Goal: Information Seeking & Learning: Learn about a topic

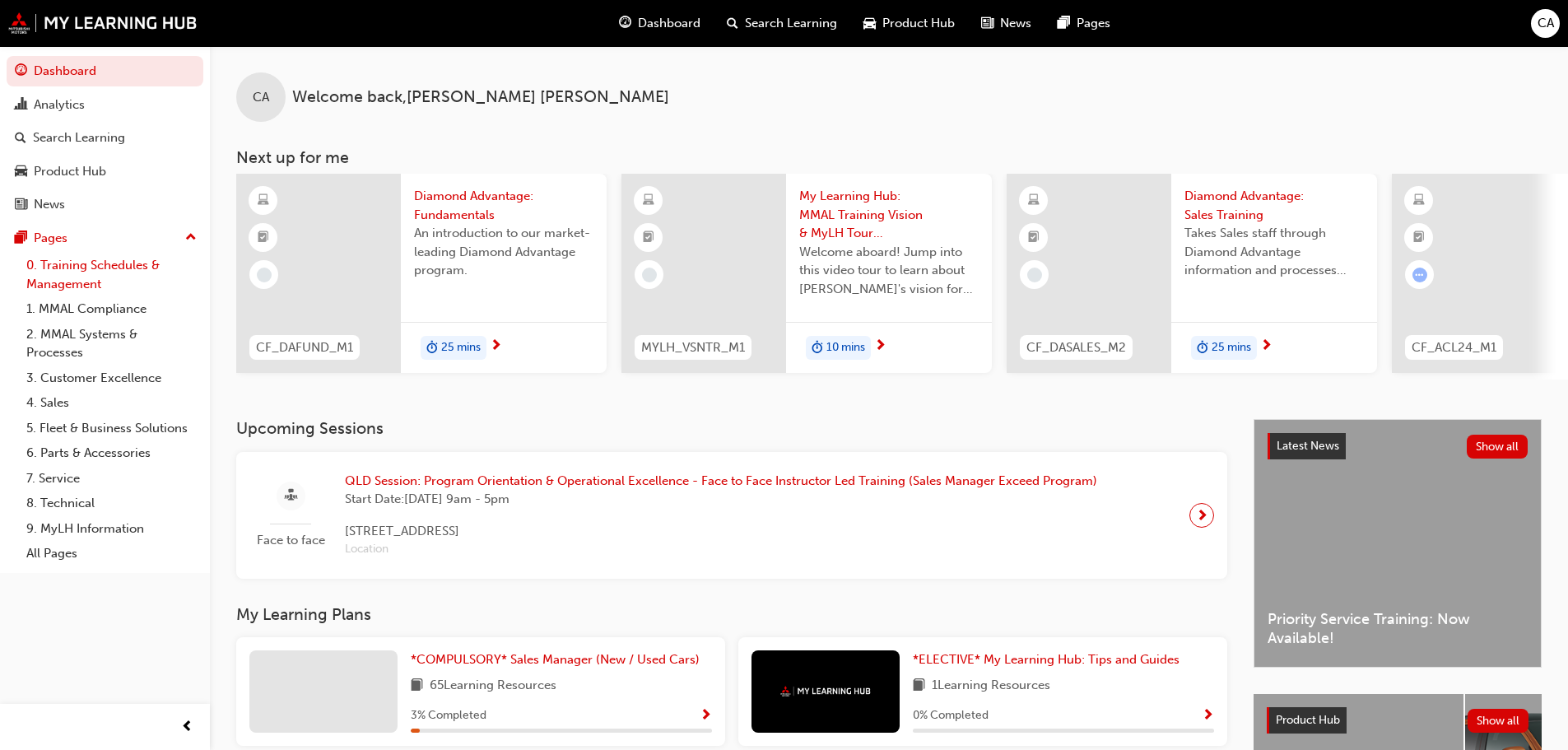
click at [106, 268] on link "0. Training Schedules & Management" at bounding box center [111, 274] width 183 height 44
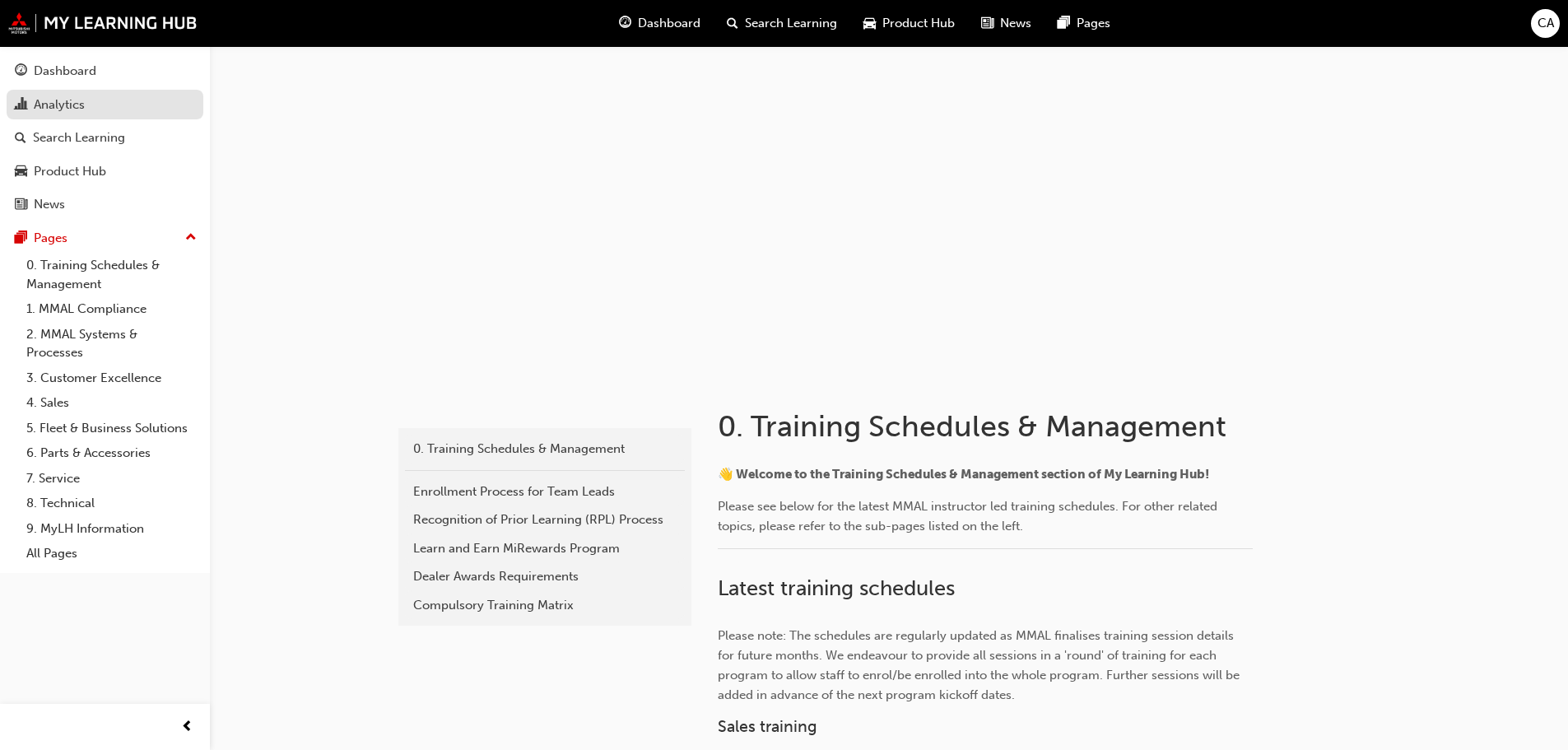
click at [84, 107] on div "Analytics" at bounding box center [59, 105] width 51 height 19
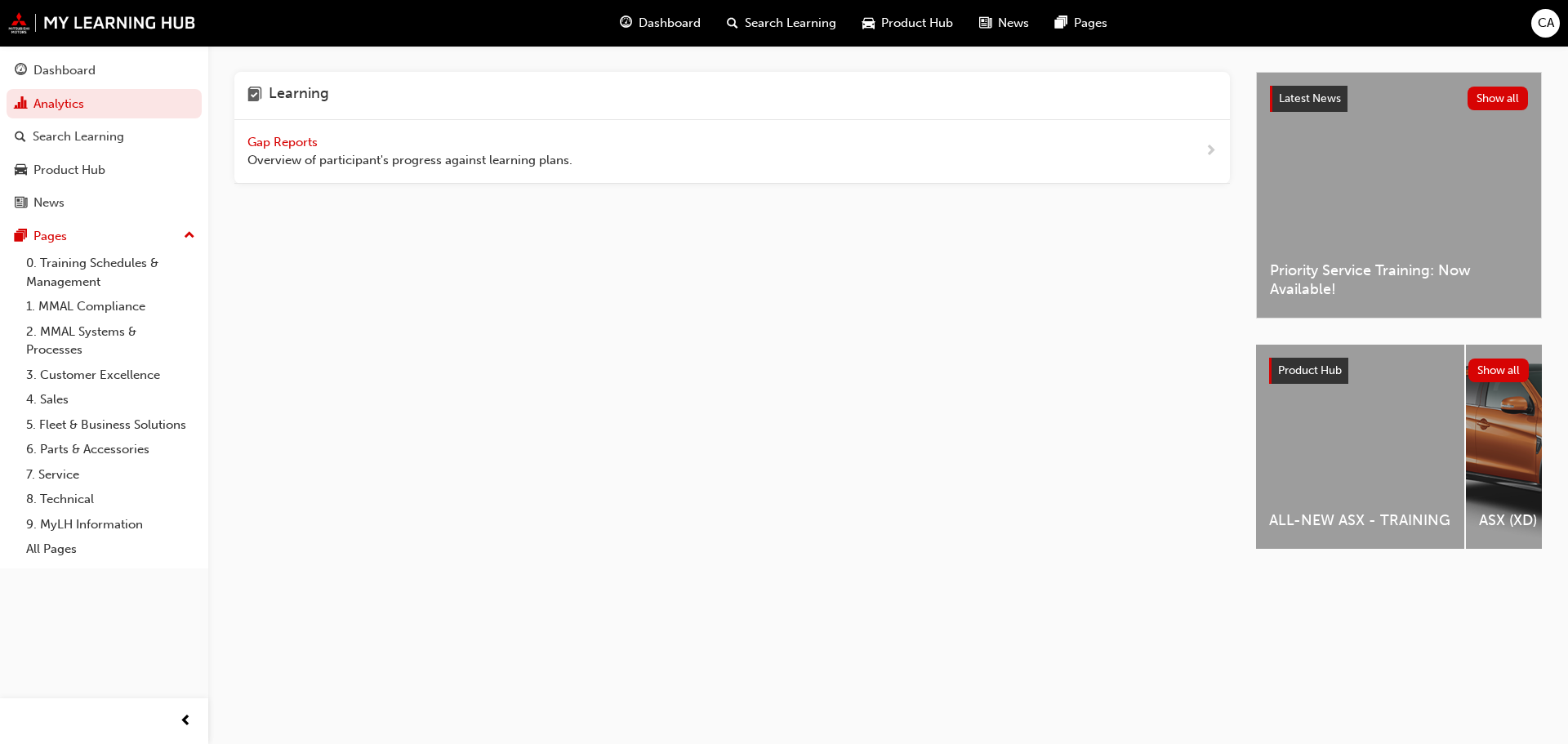
click at [288, 145] on span "Gap Reports" at bounding box center [284, 142] width 73 height 15
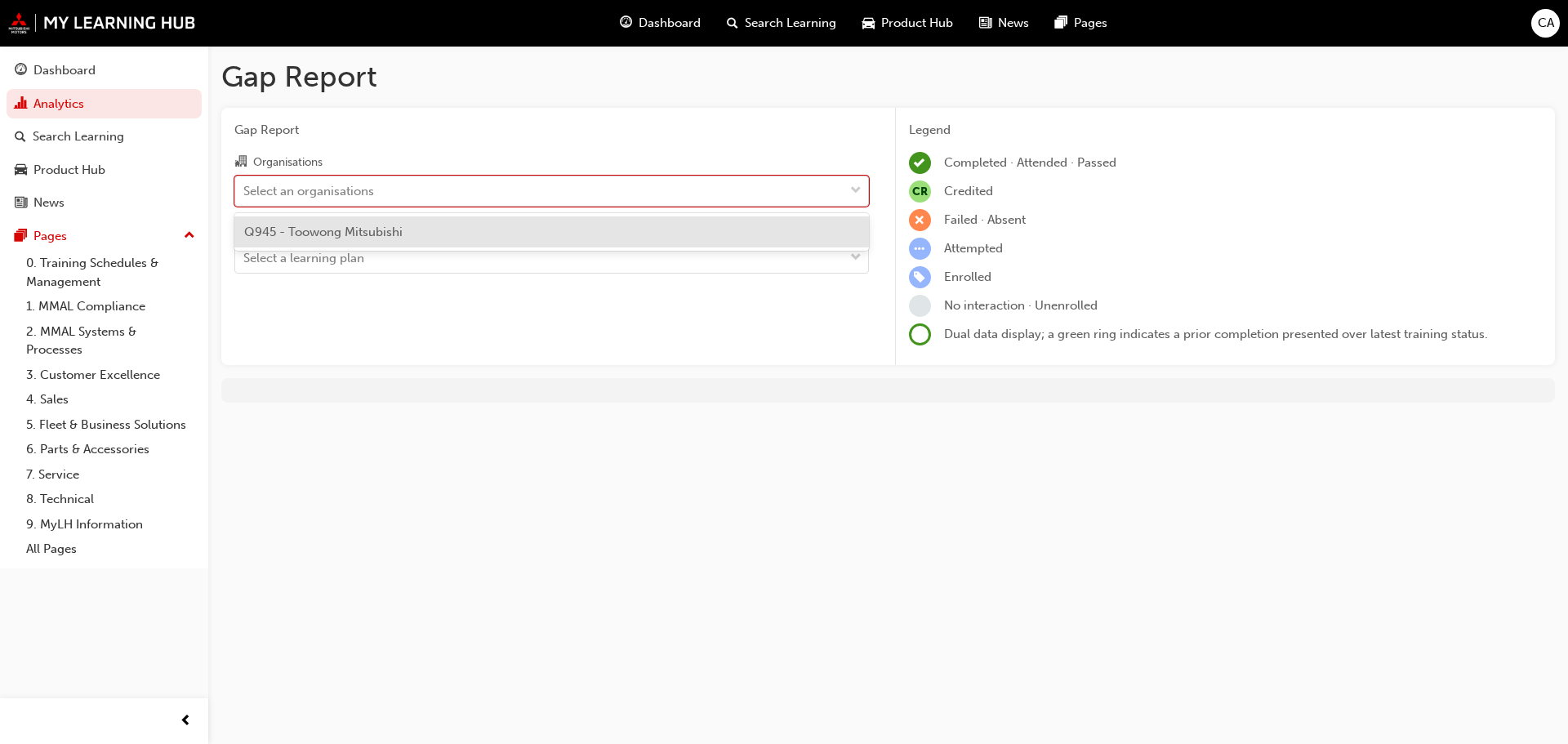
click at [396, 193] on div "Select an organisations" at bounding box center [539, 190] width 608 height 28
click at [245, 193] on input "Organisations option Q945 - Toowong Mitsubishi focused, 1 of 1. 1 result availa…" at bounding box center [244, 190] width 2 height 14
click at [372, 228] on span "Q945 - Toowong Mitsubishi" at bounding box center [323, 231] width 158 height 15
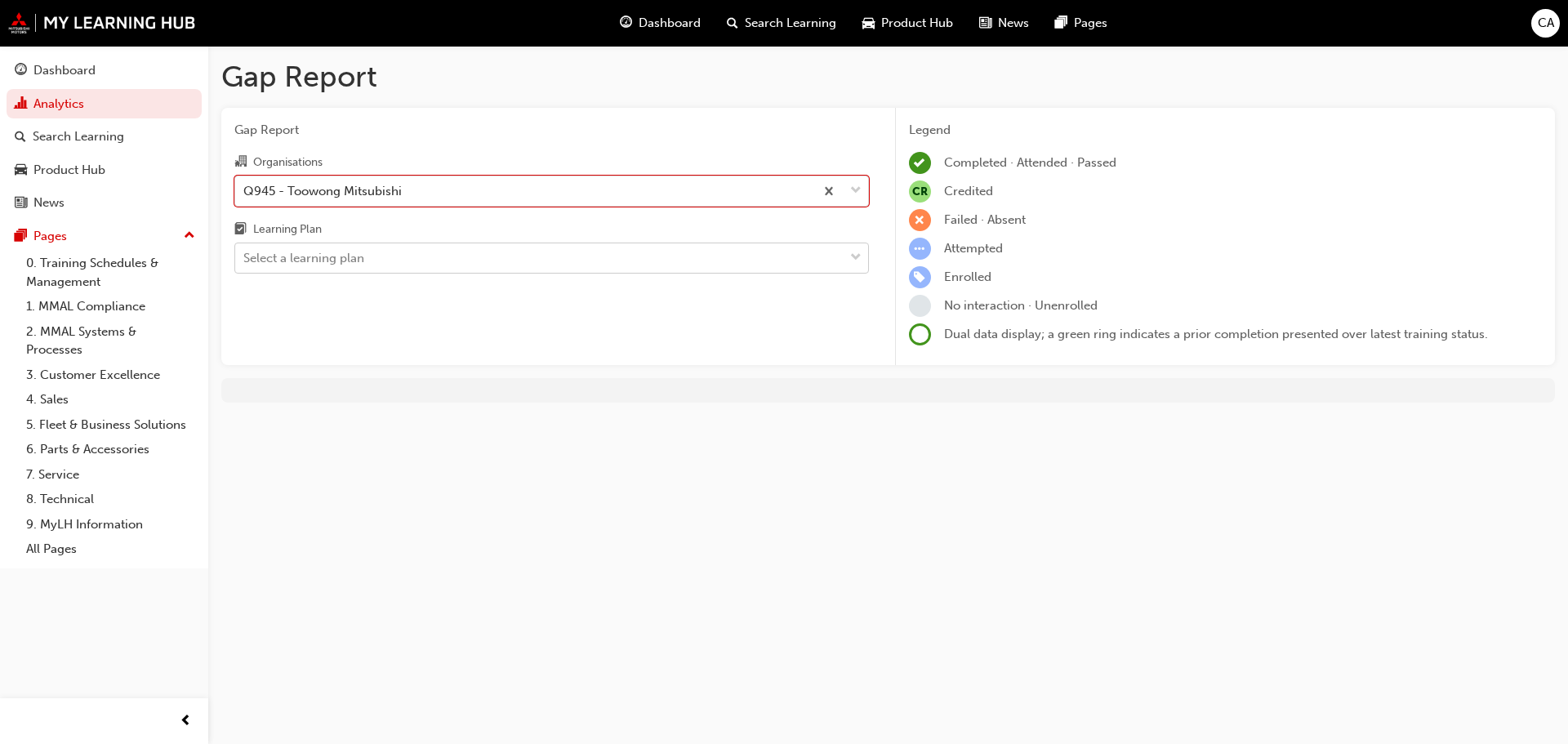
click at [359, 262] on div "Select a learning plan" at bounding box center [303, 259] width 120 height 19
click at [245, 262] on input "Learning Plan Select a learning plan" at bounding box center [244, 257] width 2 height 14
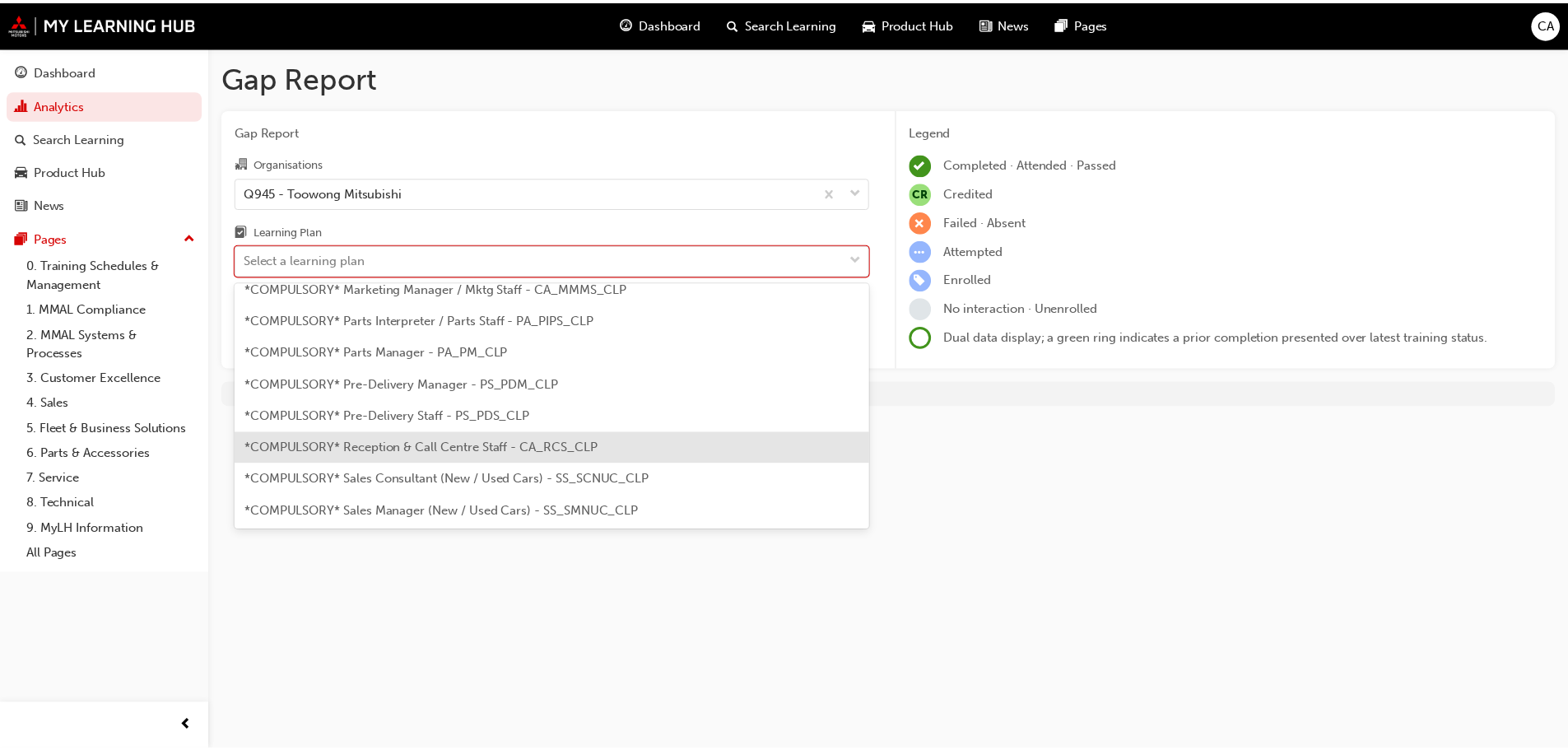
scroll to position [412, 0]
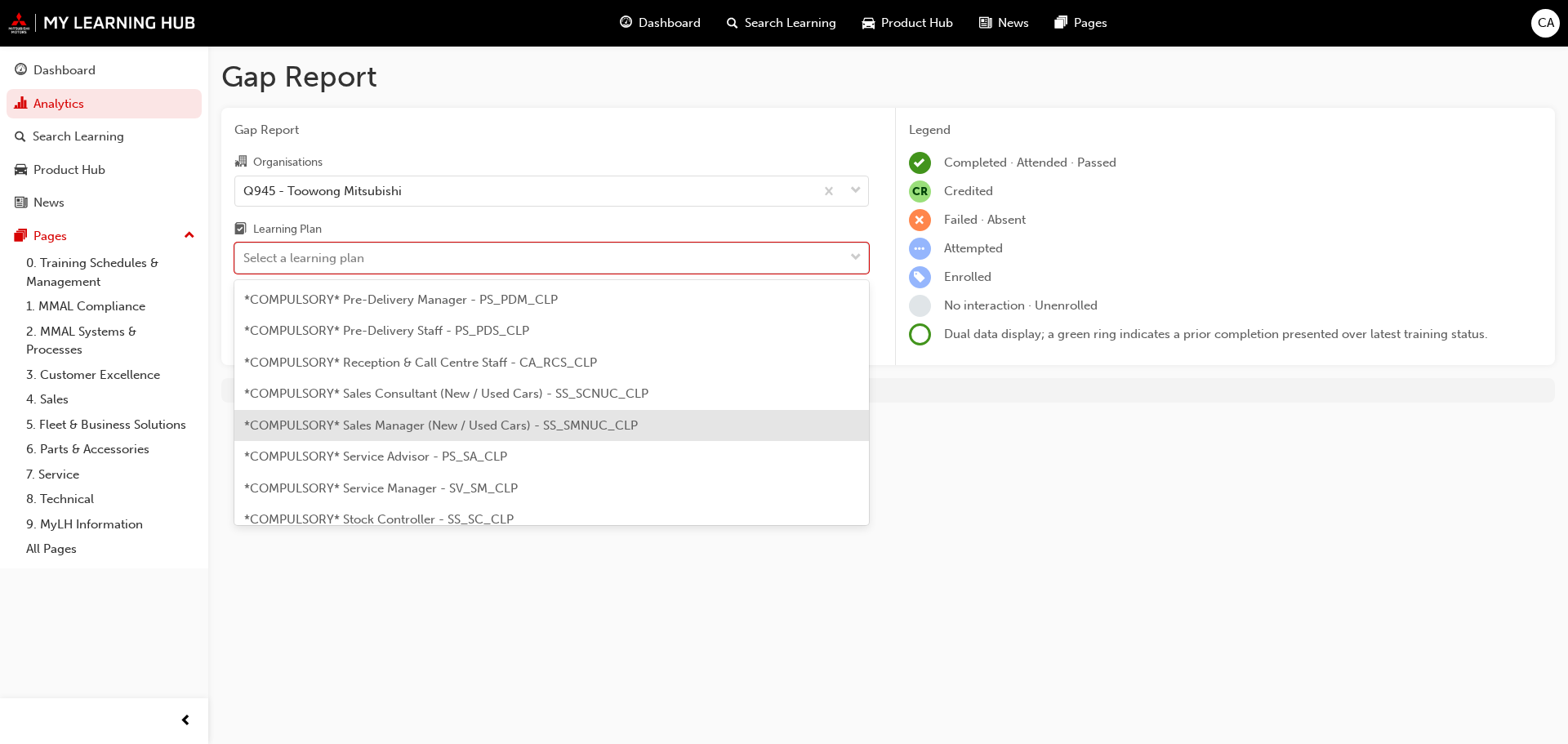
click at [410, 424] on span "*COMPULSORY* Sales Manager (New / Used Cars) - SS_SMNUC_CLP" at bounding box center [441, 425] width 394 height 15
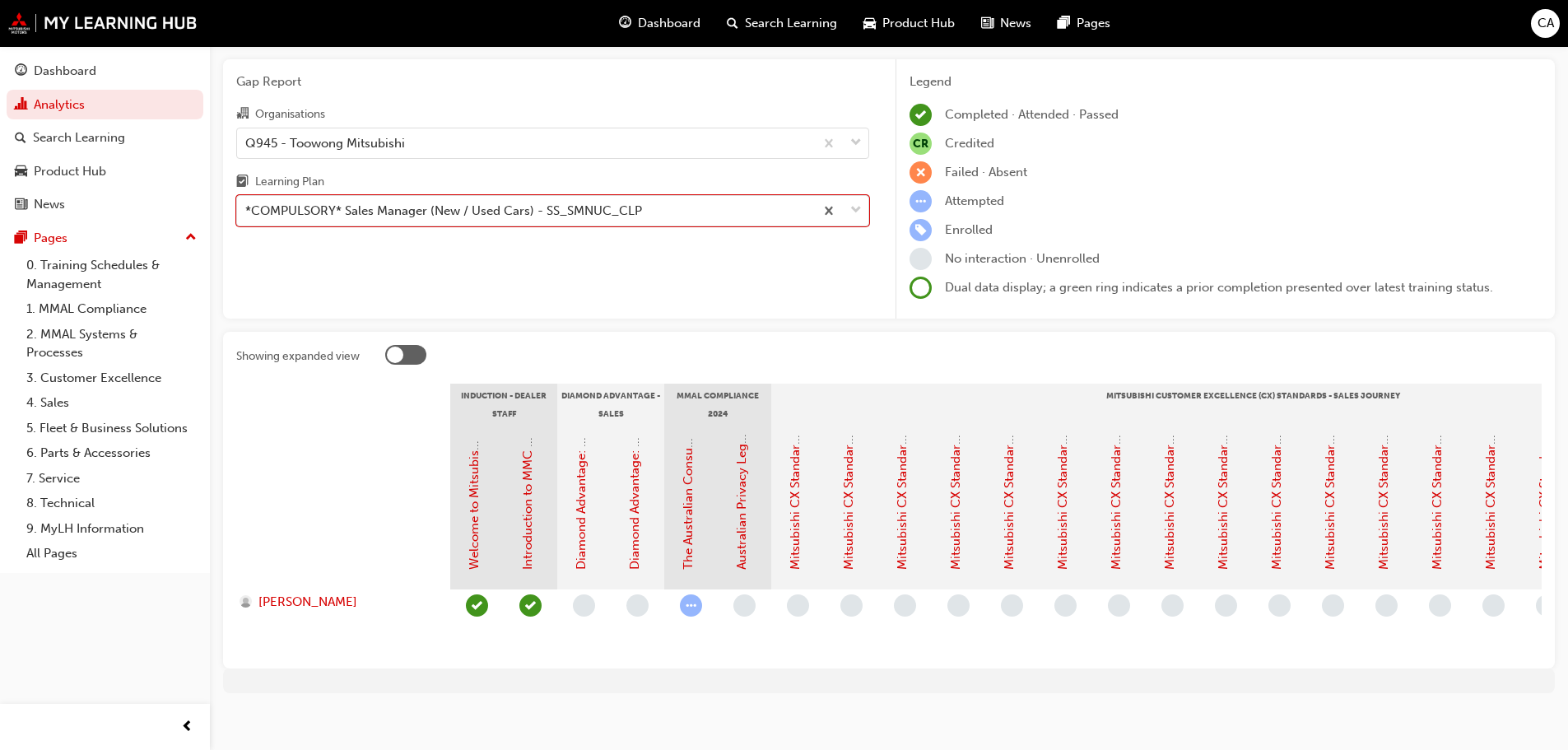
scroll to position [72, 0]
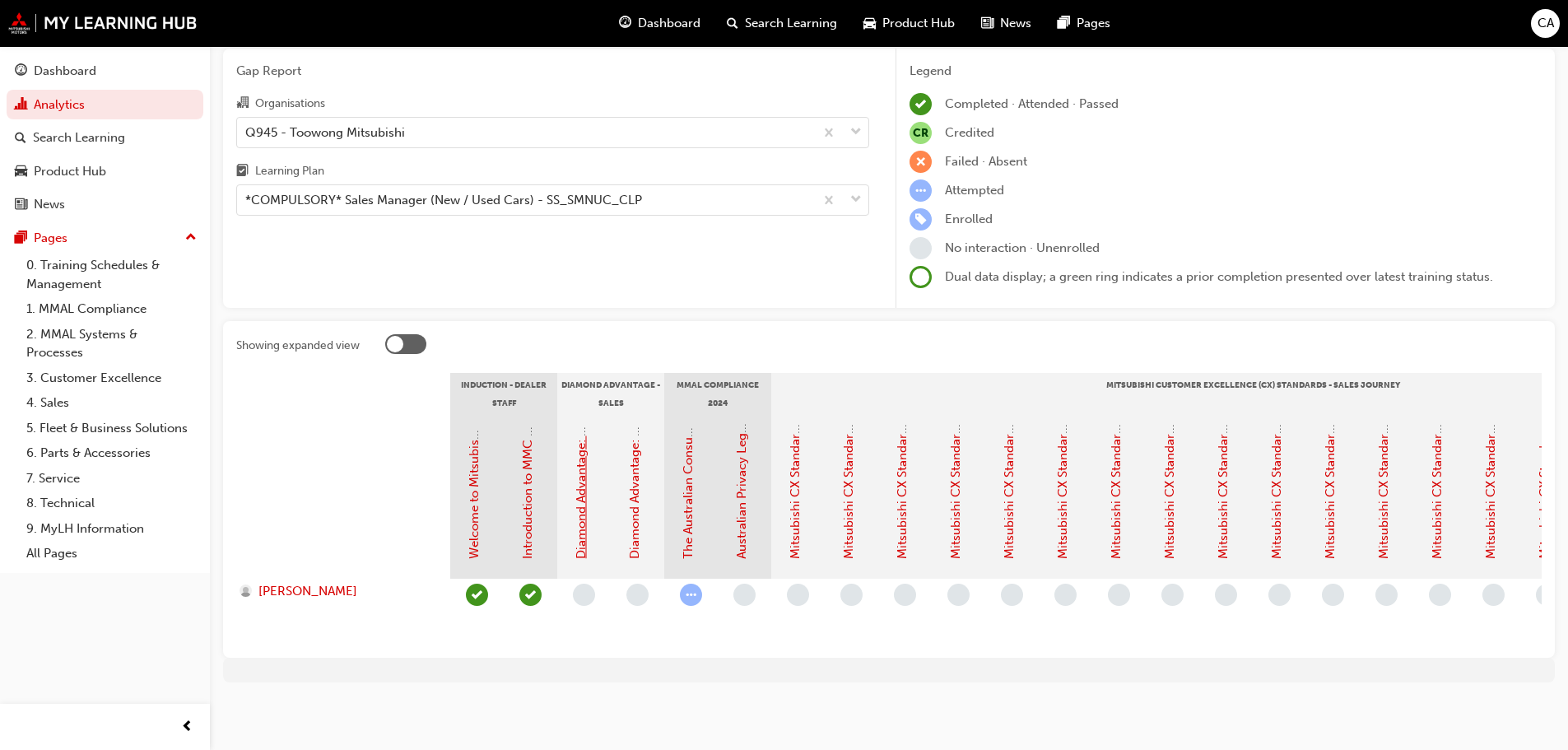
click at [585, 479] on link "Diamond Advantage: Fundamentals" at bounding box center [580, 457] width 15 height 203
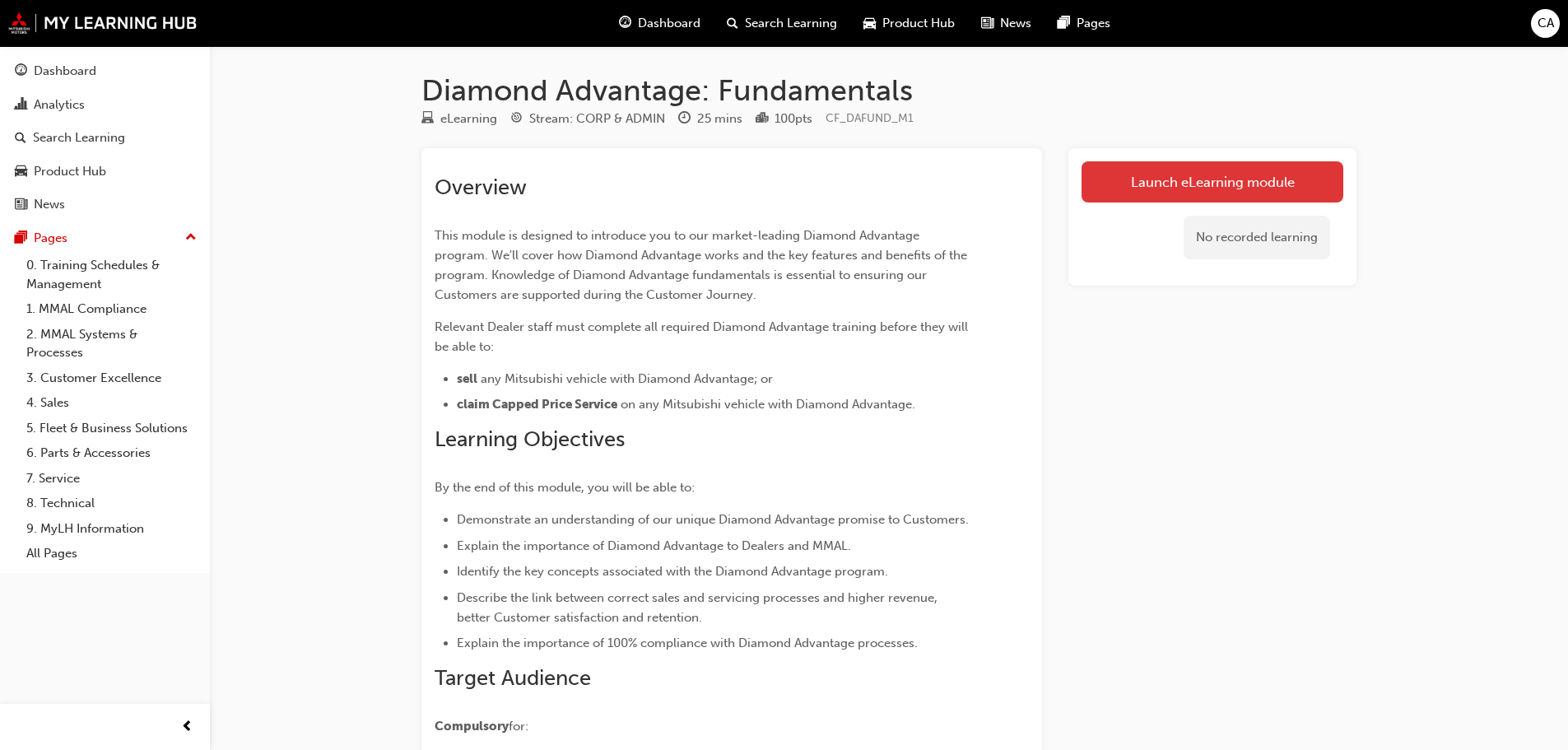
click at [1216, 179] on link "Launch eLearning module" at bounding box center [1212, 182] width 262 height 41
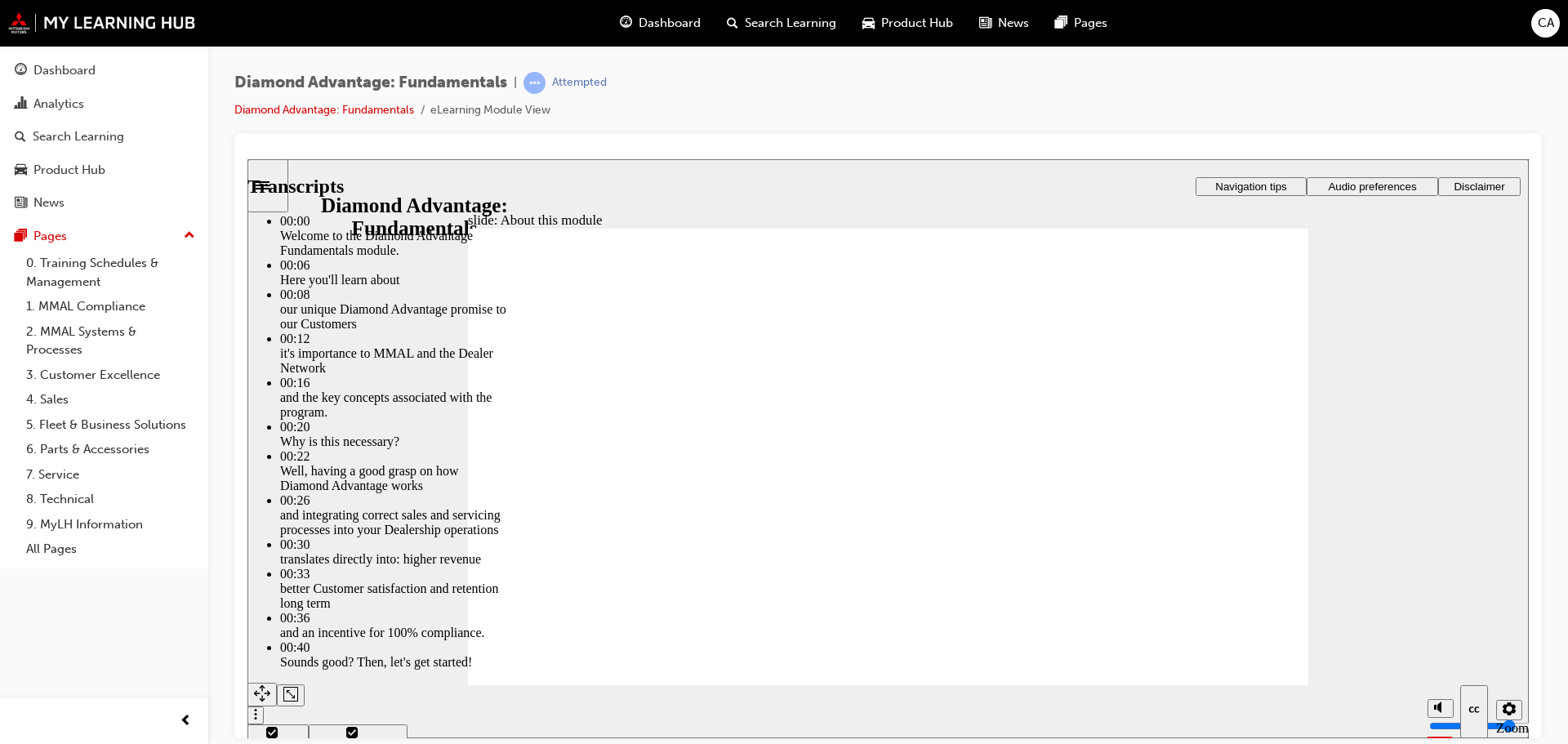
type input "45"
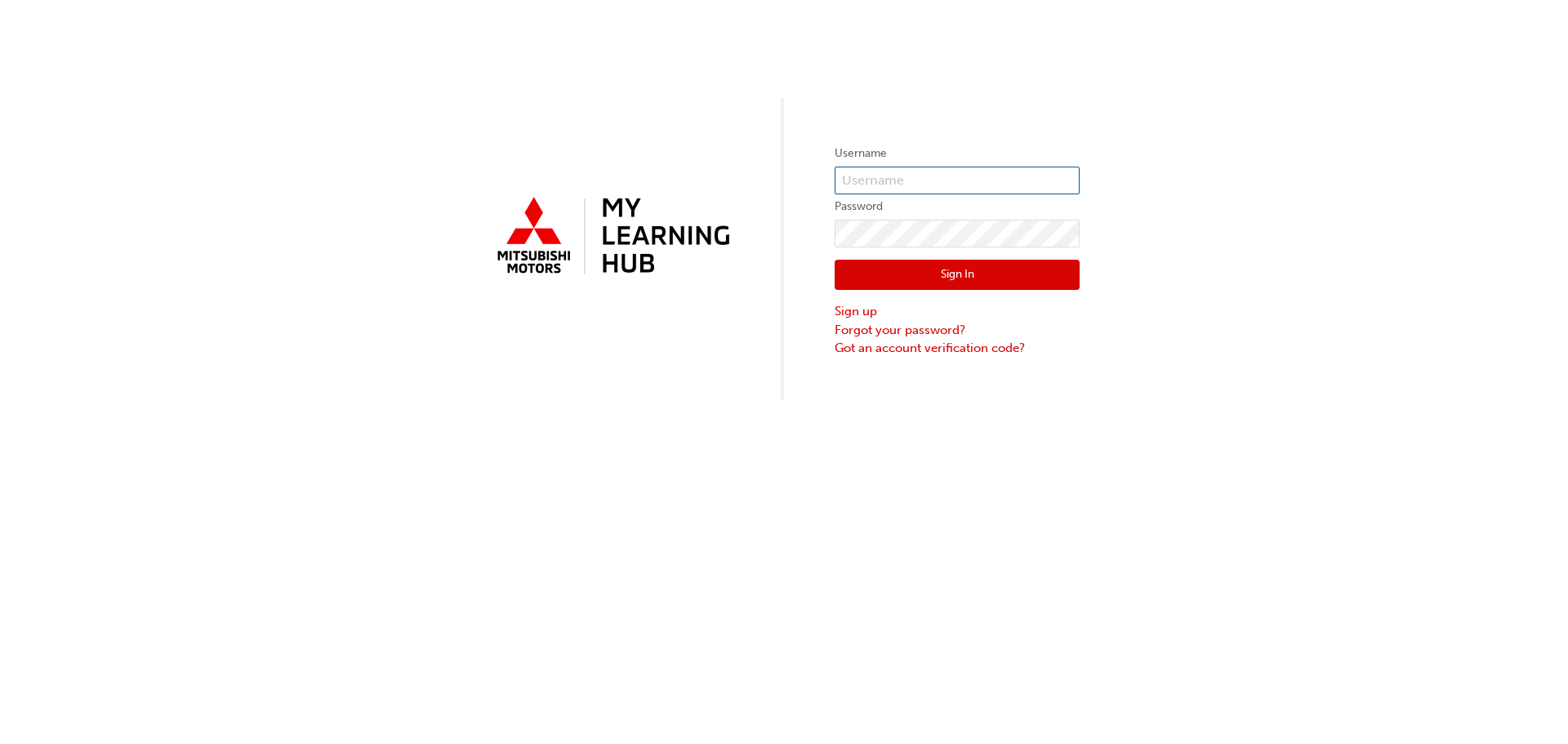
type input "0005988814"
